Goal: Task Accomplishment & Management: Use online tool/utility

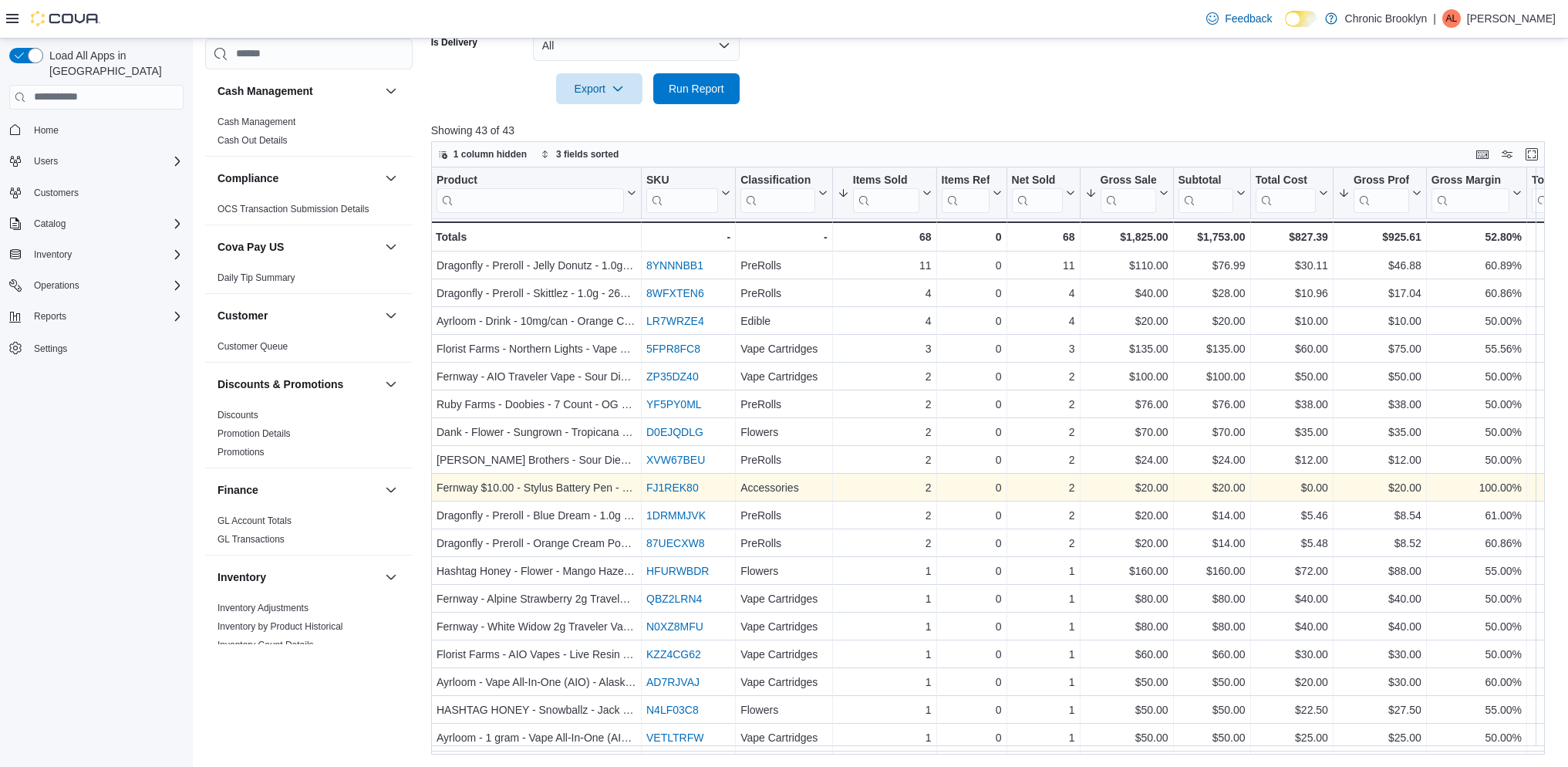
scroll to position [975, 0]
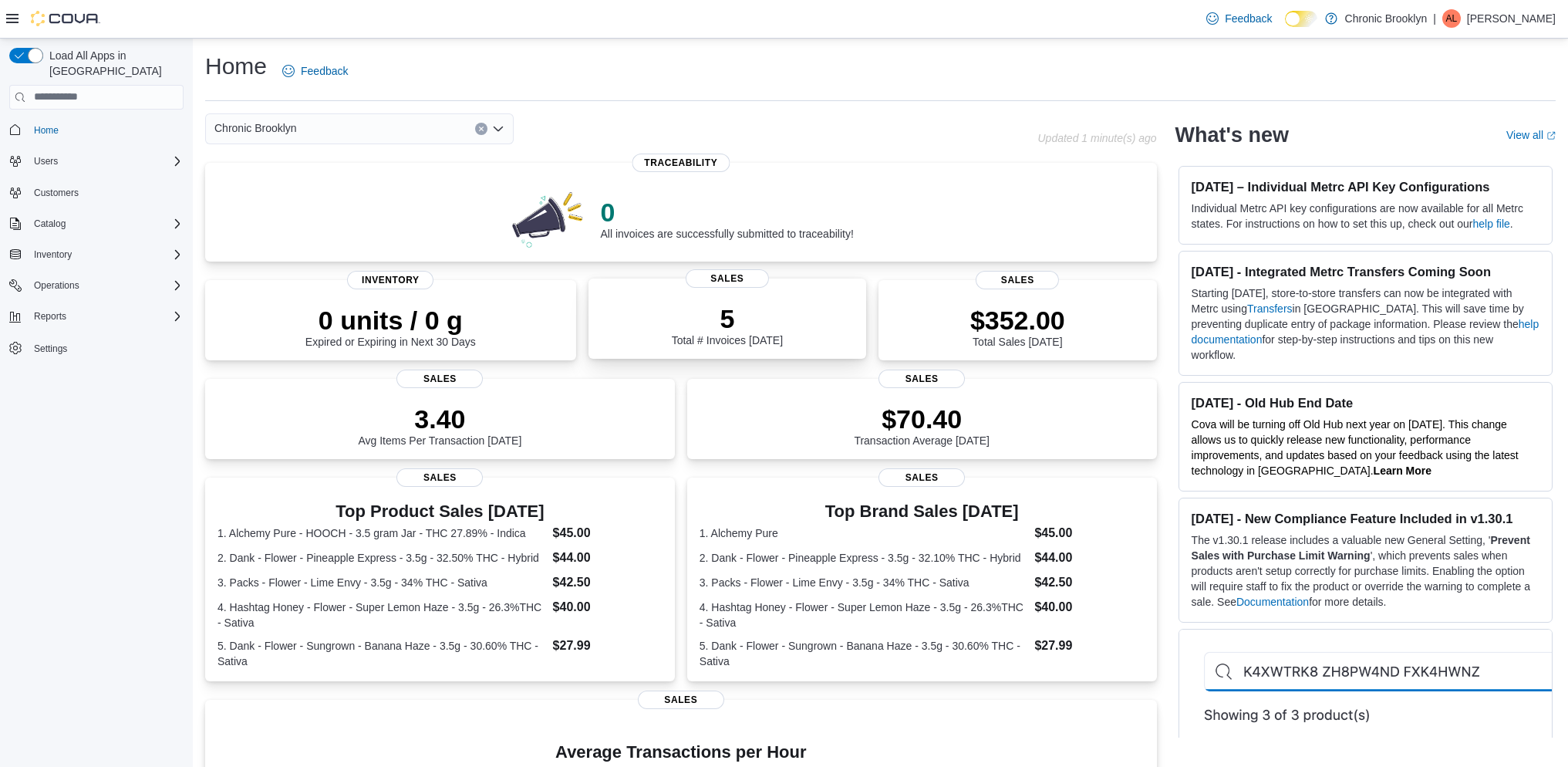
click at [763, 329] on p "5" at bounding box center [728, 319] width 111 height 31
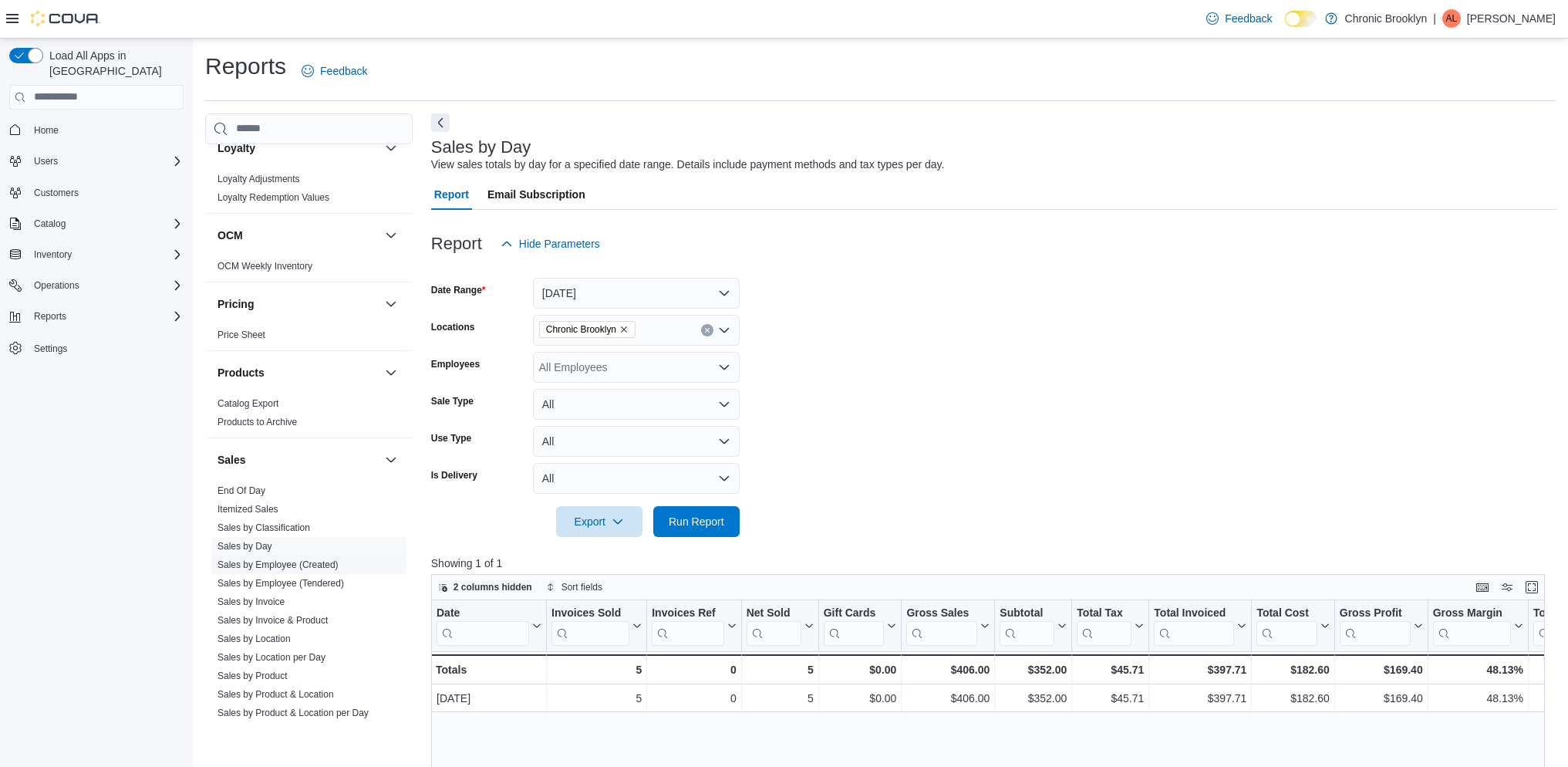
scroll to position [776, 0]
click at [288, 676] on link "Sales by Product" at bounding box center [253, 675] width 70 height 11
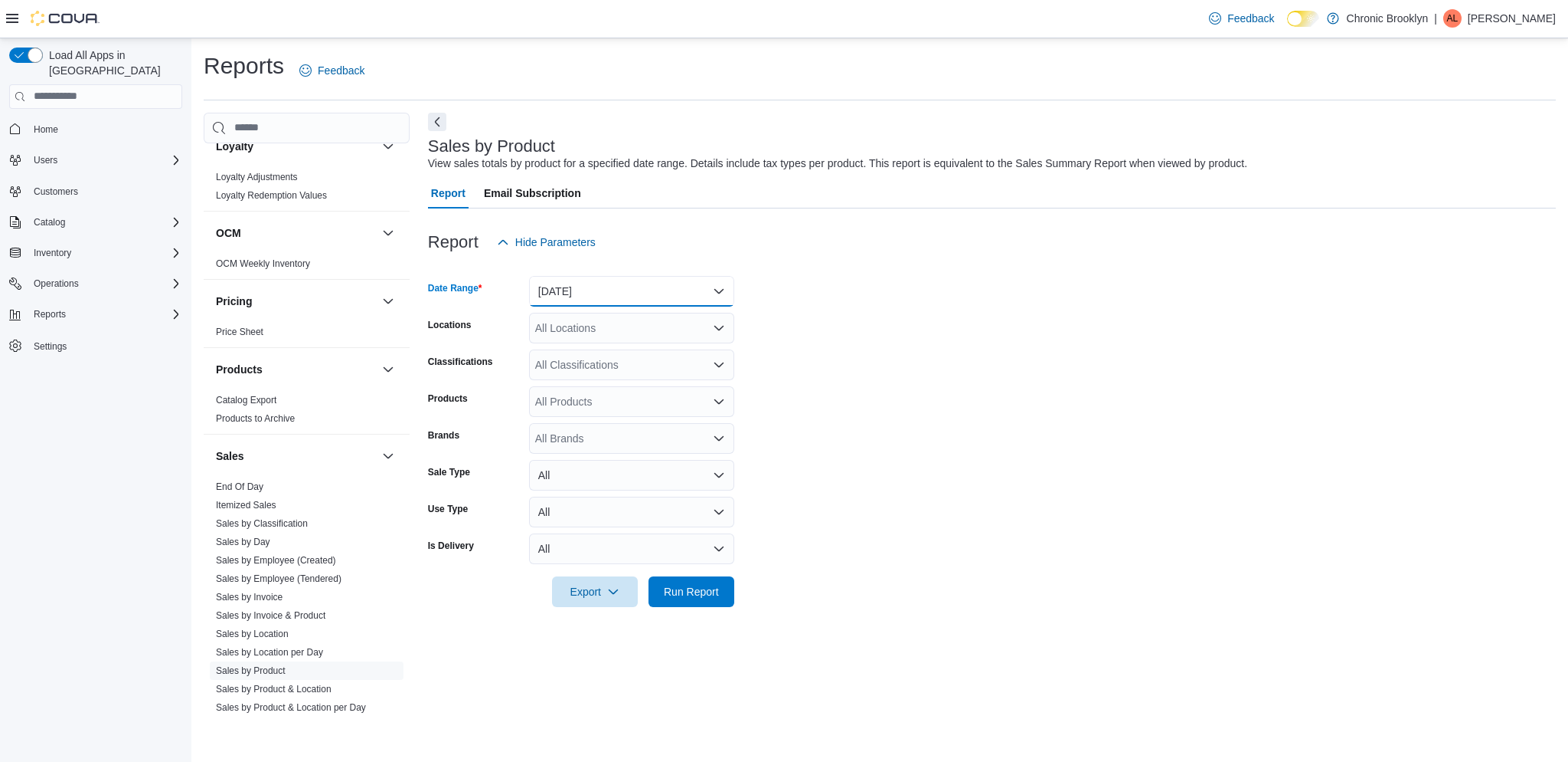
click at [619, 296] on button "Yesterday" at bounding box center [632, 291] width 205 height 31
click at [578, 346] on span "Today" at bounding box center [641, 353] width 175 height 19
click at [701, 580] on span "Run Report" at bounding box center [691, 591] width 67 height 31
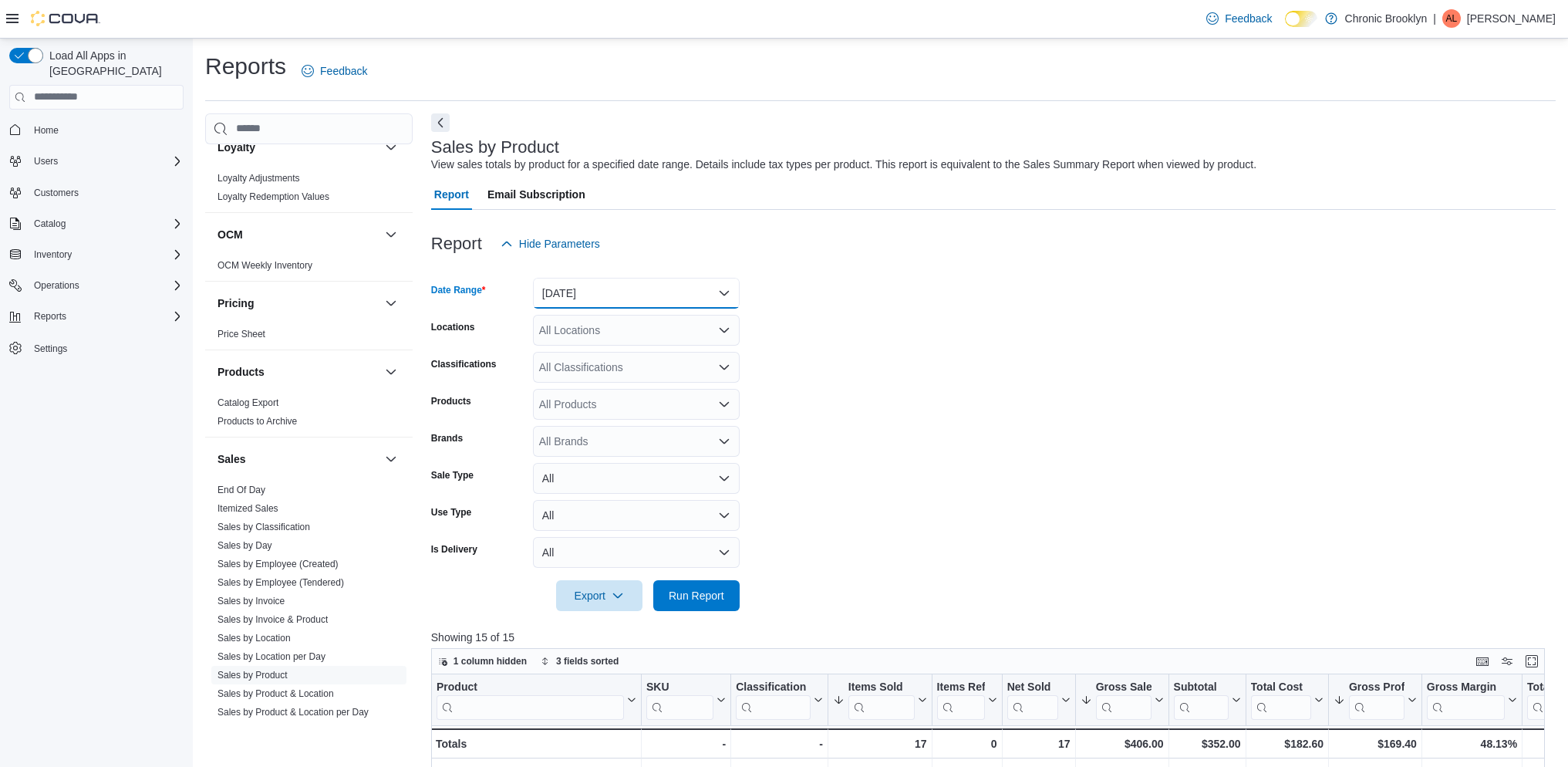
click at [652, 294] on button "Today" at bounding box center [636, 293] width 207 height 31
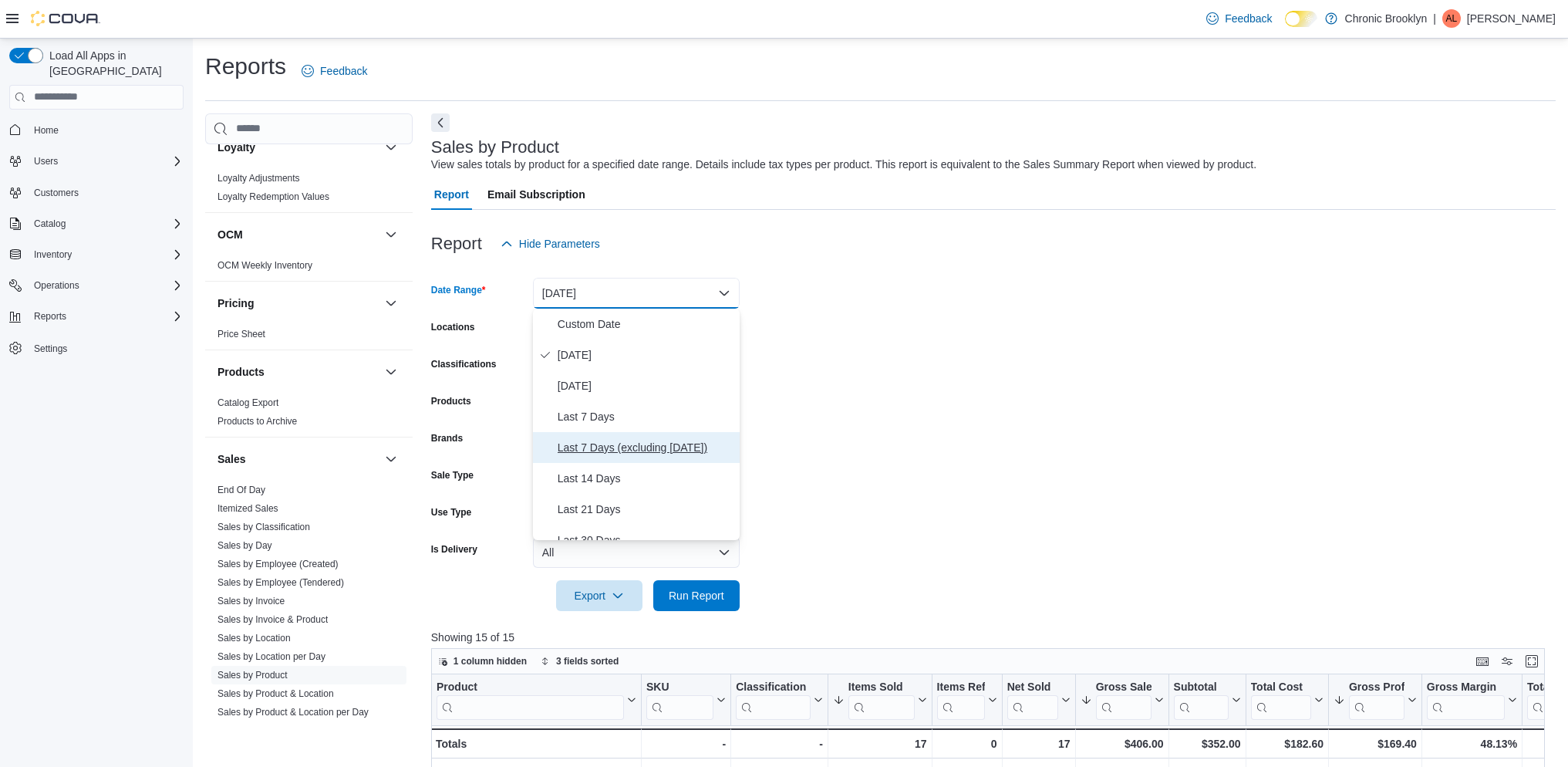
click at [634, 442] on span "Last 7 Days (excluding today)" at bounding box center [646, 448] width 176 height 19
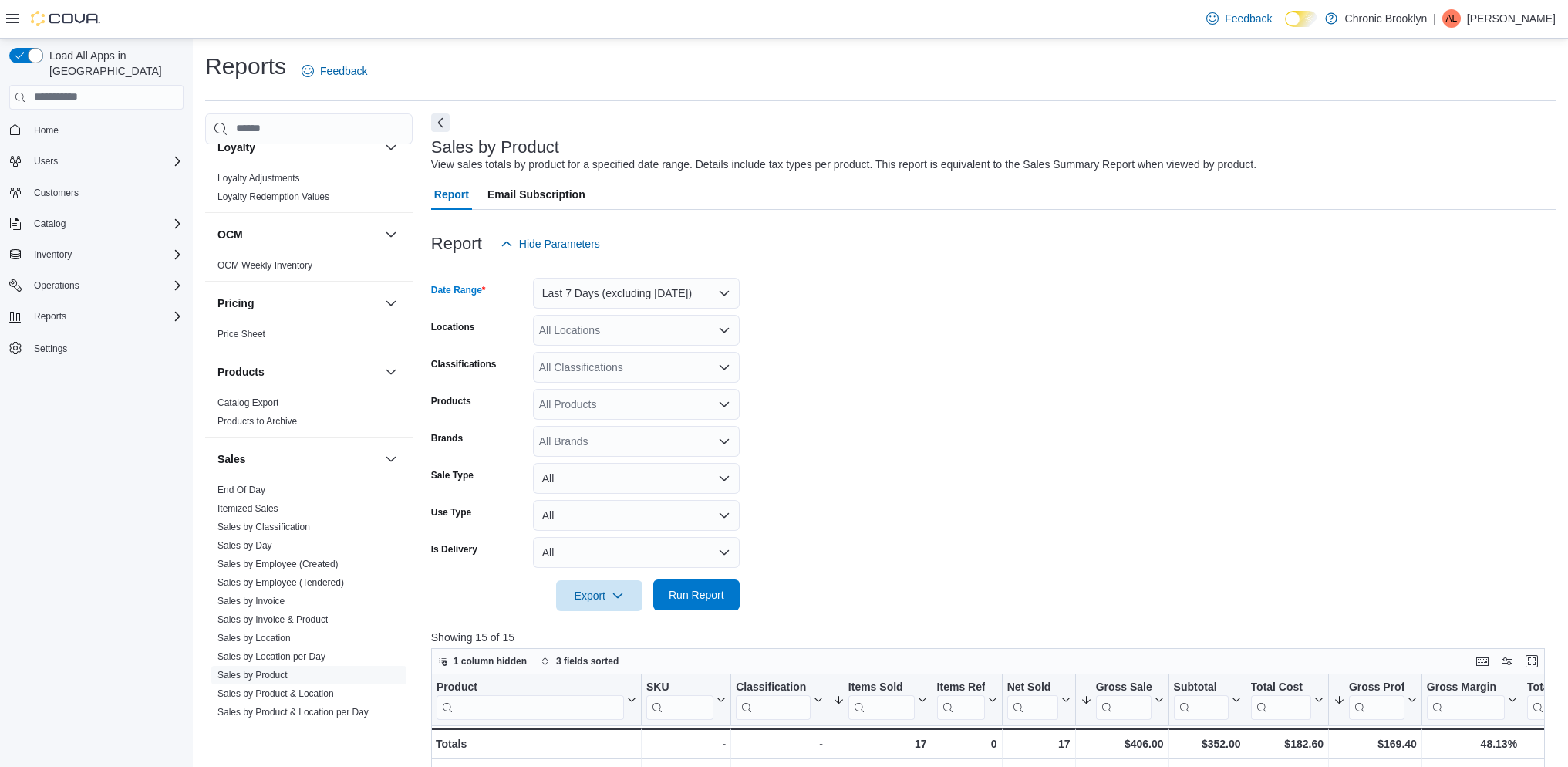
click at [714, 595] on span "Run Report" at bounding box center [696, 594] width 56 height 15
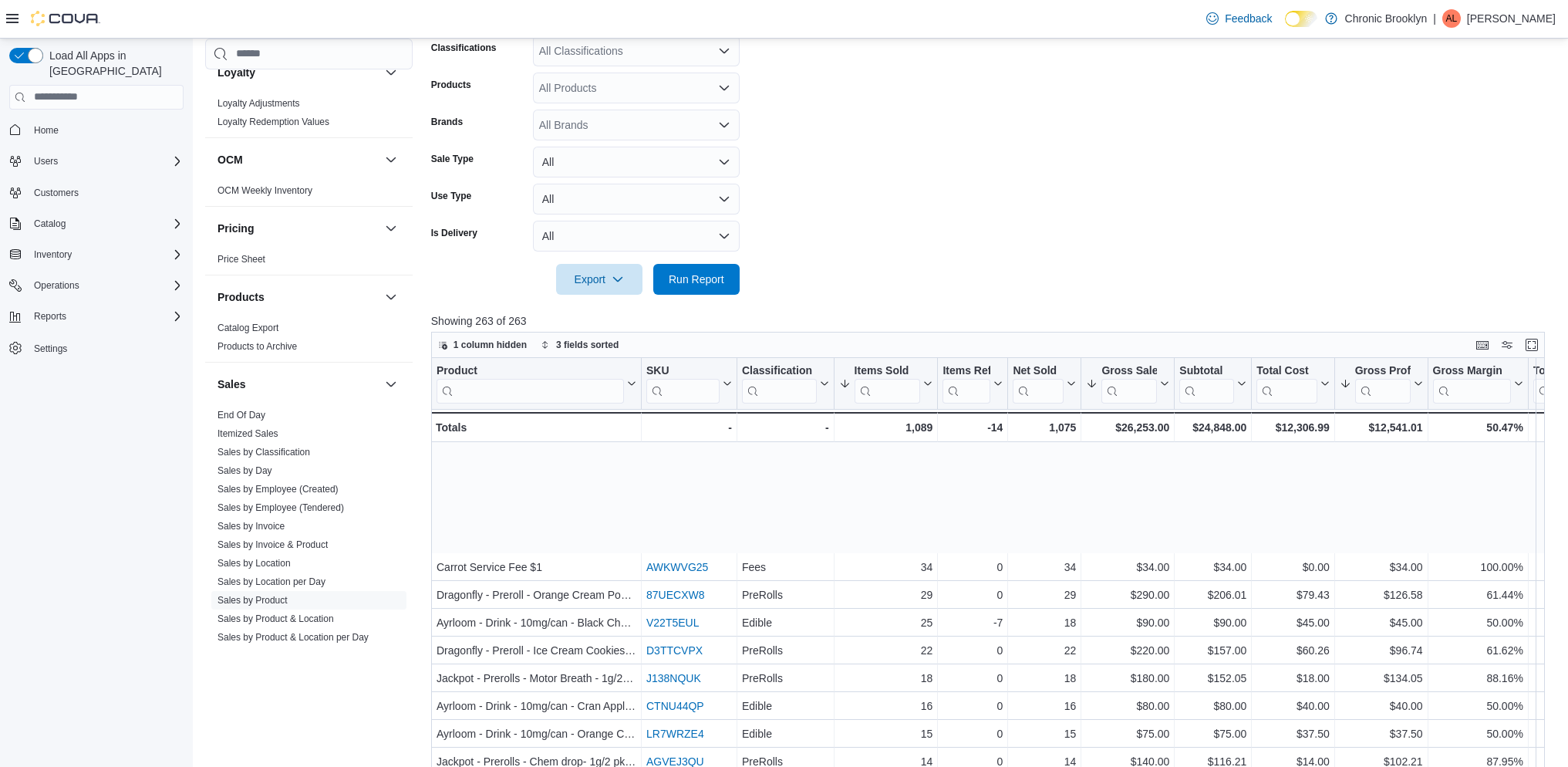
scroll to position [143, 0]
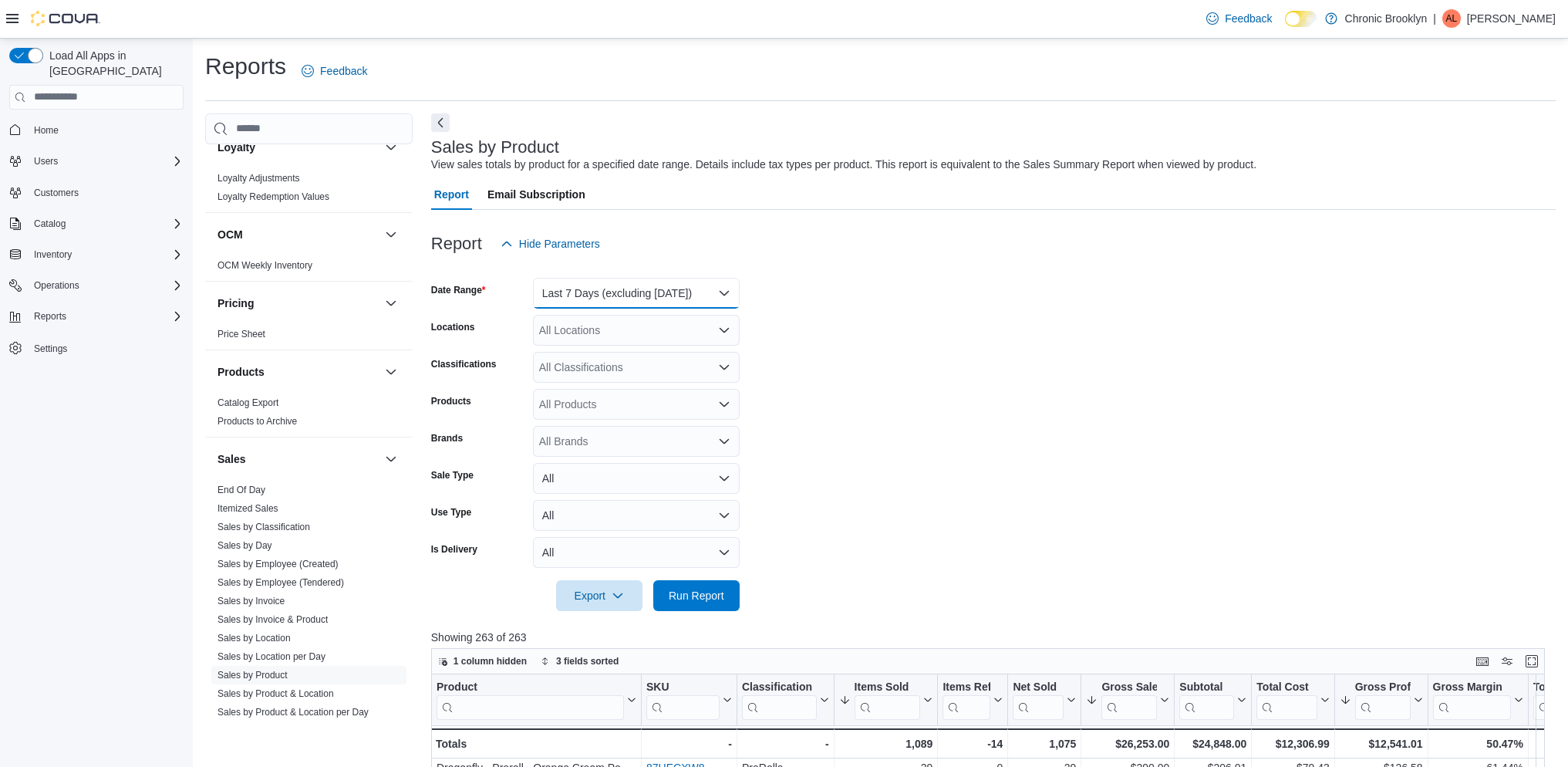
click at [616, 298] on button "Last 7 Days (excluding today)" at bounding box center [636, 293] width 207 height 31
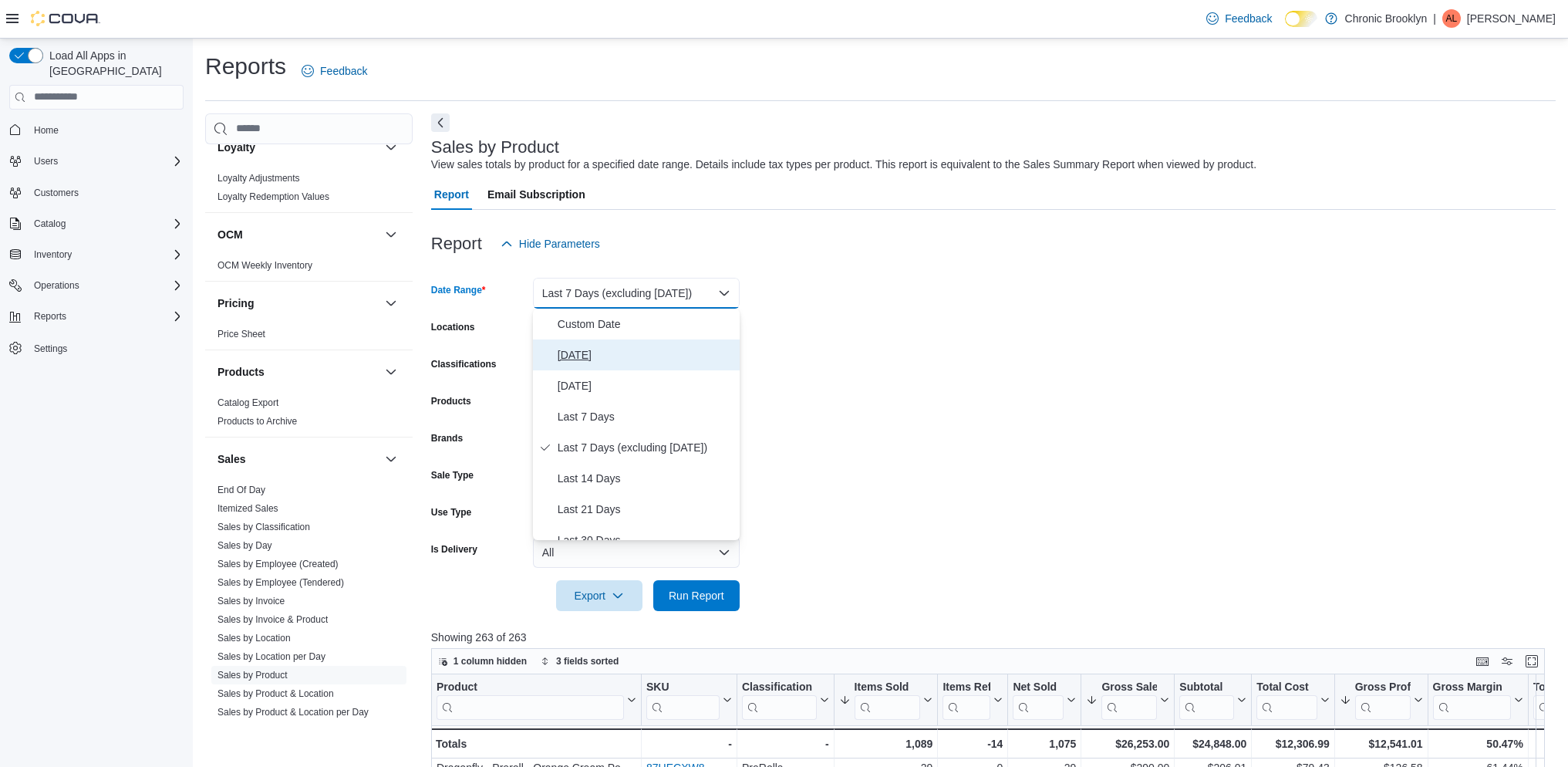
click at [600, 354] on span "Today" at bounding box center [646, 355] width 176 height 19
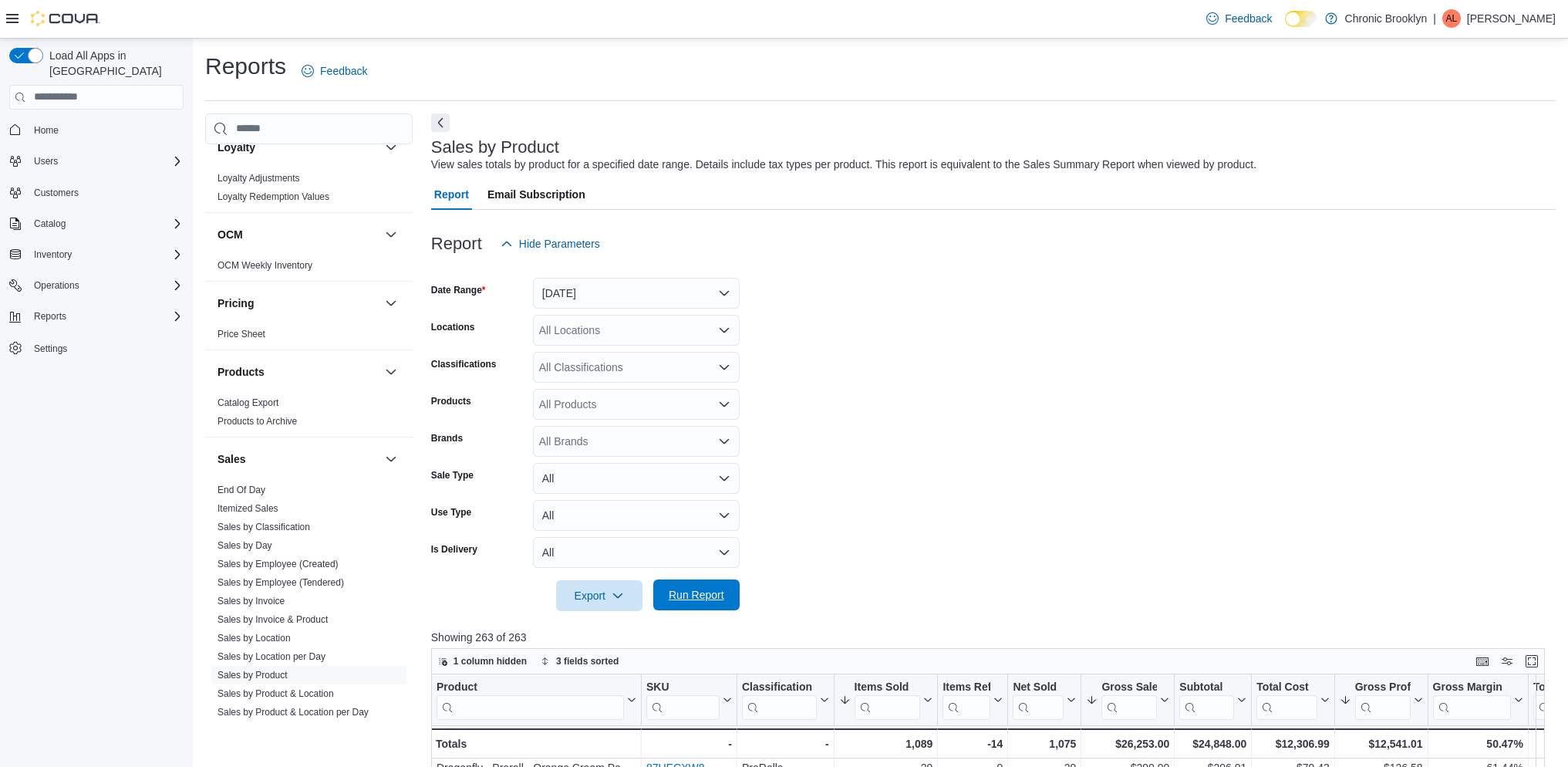
click at [708, 588] on span "Run Report" at bounding box center [696, 594] width 56 height 15
